Goal: Task Accomplishment & Management: Manage account settings

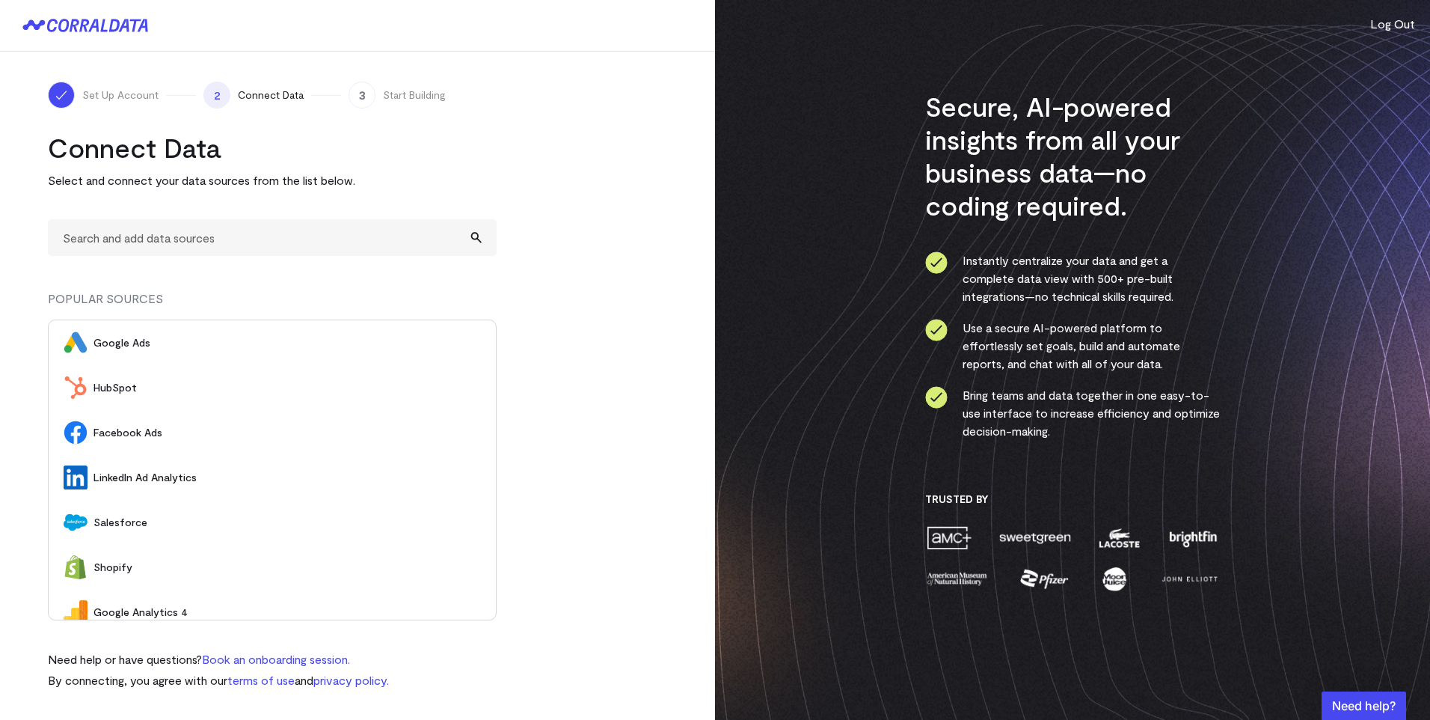
click at [1402, 20] on button "Log Out" at bounding box center [1393, 24] width 45 height 18
